Goal: Task Accomplishment & Management: Use online tool/utility

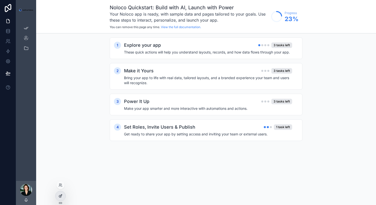
click at [61, 196] on icon at bounding box center [61, 195] width 2 height 2
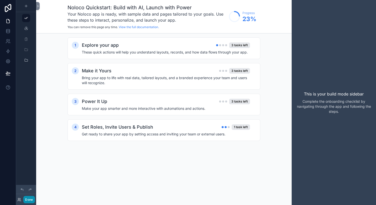
click at [30, 201] on button "Done" at bounding box center [28, 199] width 11 height 7
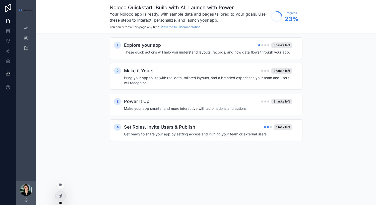
click at [60, 184] on icon at bounding box center [59, 183] width 1 height 1
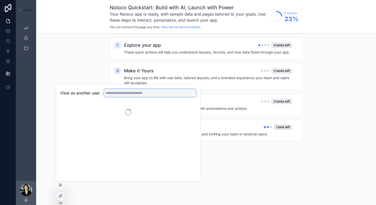
click at [135, 95] on input "text" at bounding box center [150, 93] width 92 height 8
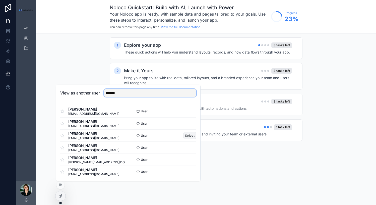
type input "******"
click at [187, 133] on button "Select" at bounding box center [189, 135] width 13 height 7
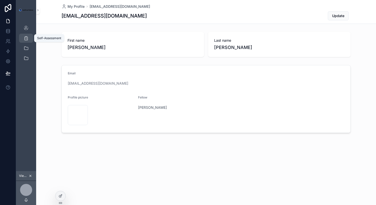
click at [27, 36] on icon "scrollable content" at bounding box center [26, 38] width 5 height 5
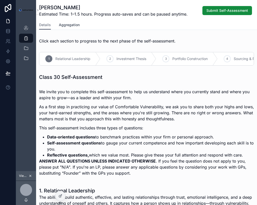
click at [72, 23] on span "Aggregation" at bounding box center [69, 24] width 21 height 5
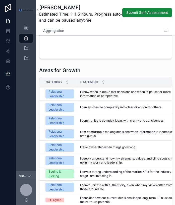
scroll to position [88, 0]
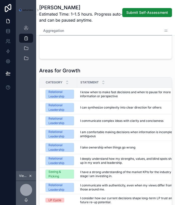
click at [59, 31] on span "Aggregation" at bounding box center [53, 30] width 21 height 5
click at [52, 29] on span "Aggregation" at bounding box center [53, 30] width 21 height 5
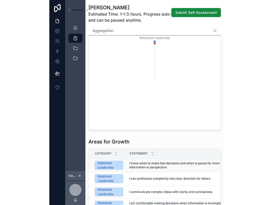
scroll to position [0, 0]
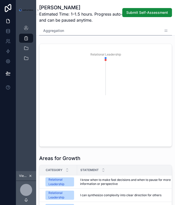
click at [52, 29] on span "Aggregation" at bounding box center [53, 30] width 21 height 5
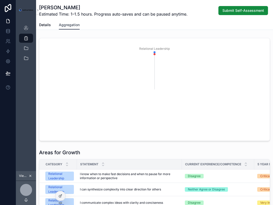
click at [69, 25] on span "Aggregation" at bounding box center [69, 24] width 21 height 5
click at [41, 23] on span "Details" at bounding box center [45, 24] width 12 height 5
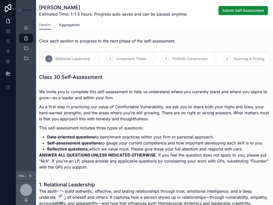
click at [71, 25] on span "Aggregation" at bounding box center [69, 24] width 21 height 5
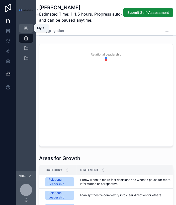
click at [27, 30] on icon "scrollable content" at bounding box center [26, 28] width 5 height 5
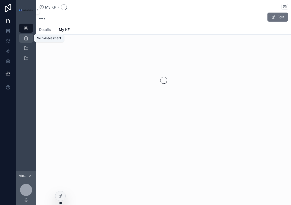
click at [26, 35] on div "Self-Assessment" at bounding box center [26, 38] width 8 height 8
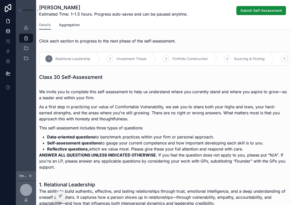
click at [66, 26] on span "Aggregation" at bounding box center [69, 24] width 21 height 5
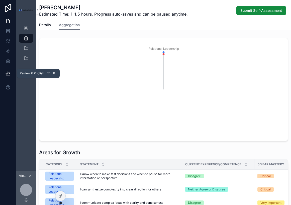
click at [6, 78] on button at bounding box center [8, 73] width 11 height 14
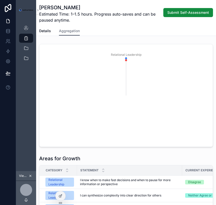
click at [129, 29] on div "Details Aggregation" at bounding box center [126, 31] width 174 height 10
click at [60, 185] on icon at bounding box center [60, 185] width 4 height 4
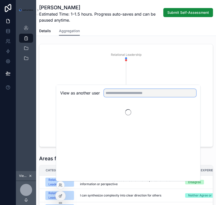
click at [119, 92] on input "text" at bounding box center [150, 93] width 92 height 8
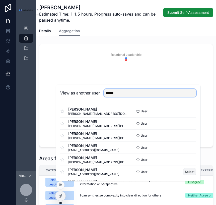
type input "******"
click at [187, 170] on button "Select" at bounding box center [189, 171] width 13 height 7
